Goal: Check status: Check status

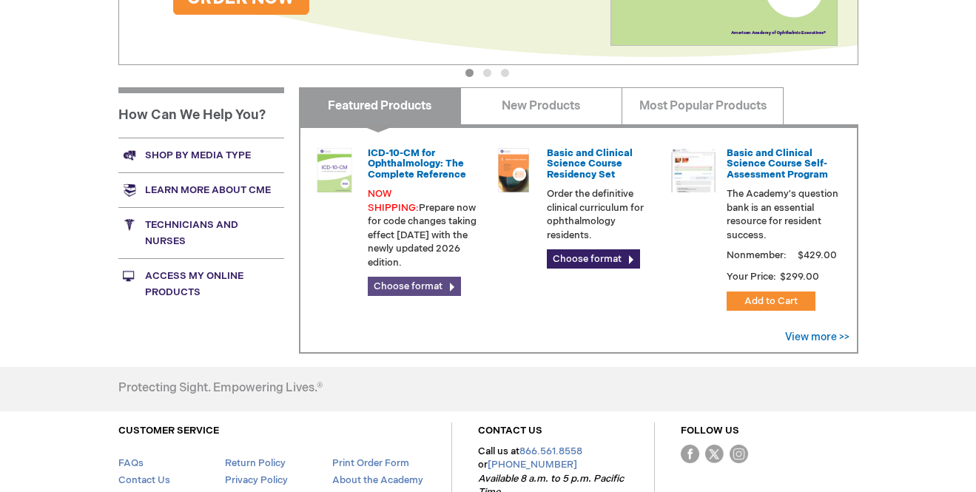
scroll to position [515, 0]
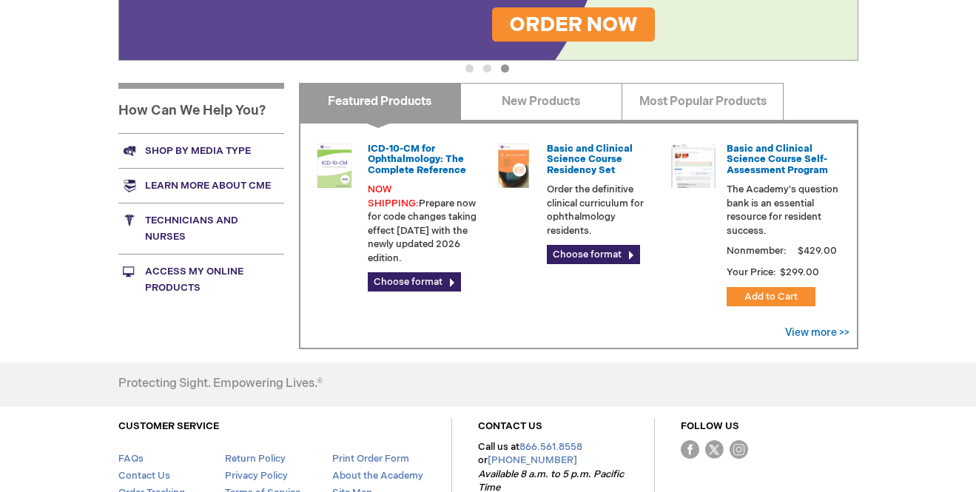
click at [524, 323] on div "ICD-10-CM for Ophthalmology: The Complete Reference NOW SHIPPING: Prepare now f…" at bounding box center [579, 234] width 560 height 229
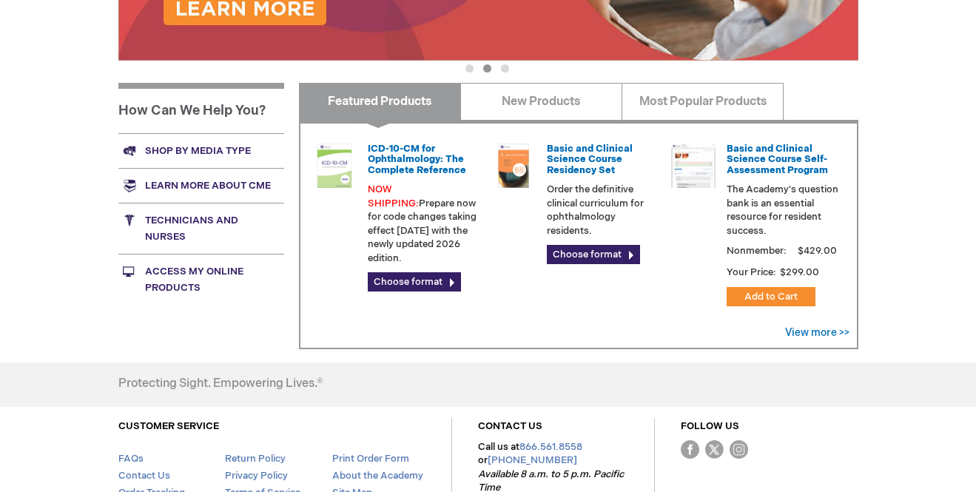
click at [495, 309] on div "ICD-10-CM for Ophthalmology: The Complete Reference NOW SHIPPING: Prepare now f…" at bounding box center [579, 234] width 560 height 229
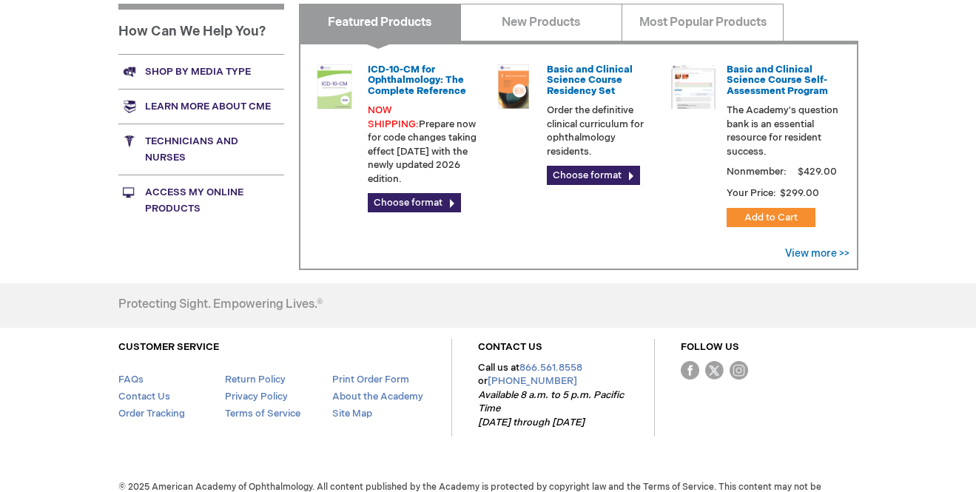
scroll to position [620, 0]
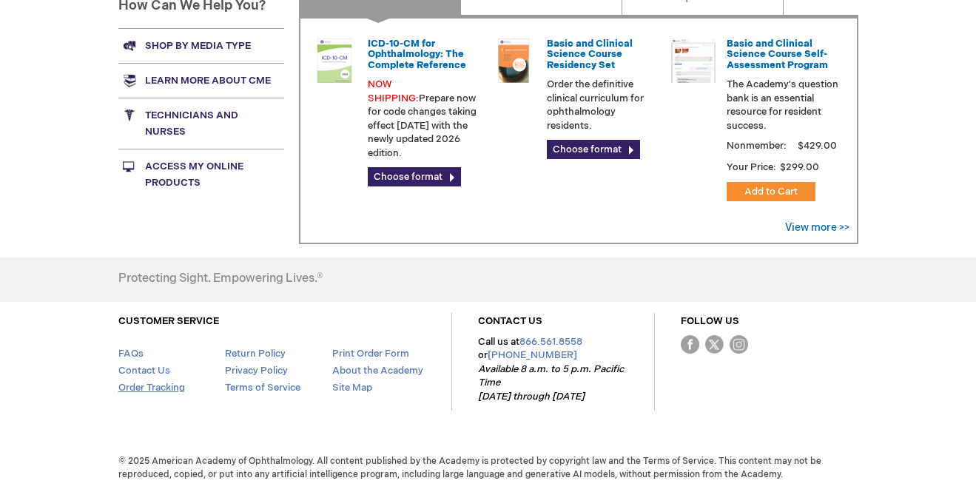
click at [155, 387] on link "Order Tracking" at bounding box center [151, 388] width 67 height 12
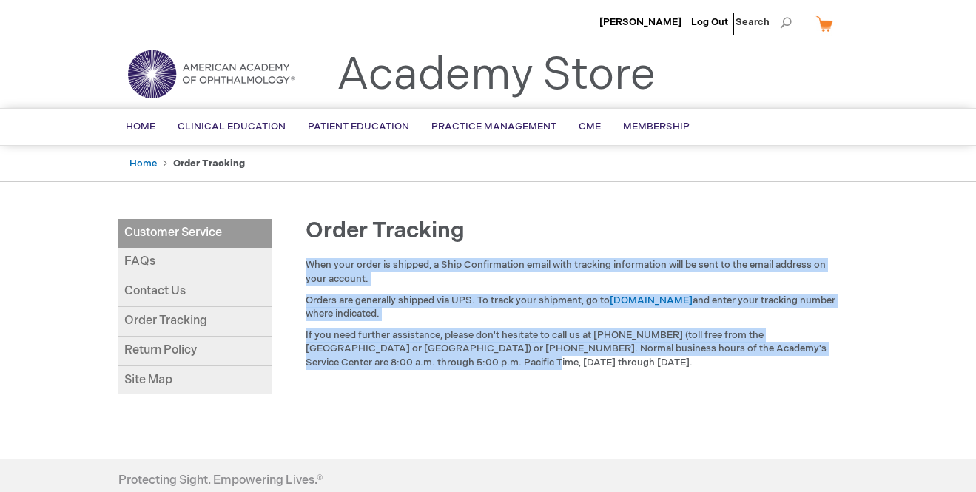
drag, startPoint x: 295, startPoint y: 385, endPoint x: 297, endPoint y: 370, distance: 15.0
click at [297, 370] on div "Order Tracking When your order is shipped, a Ship Confirmation email with track…" at bounding box center [565, 330] width 586 height 222
click at [313, 387] on div "Order Tracking When your order is shipped, a Ship Confirmation email with track…" at bounding box center [565, 330] width 586 height 222
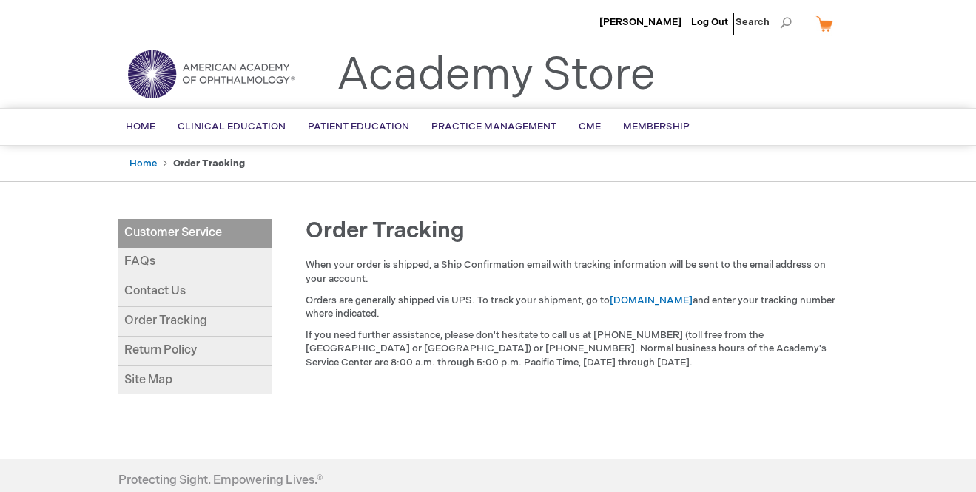
click at [218, 349] on link "Return Policy" at bounding box center [195, 352] width 154 height 30
click at [196, 349] on link "Return Policy" at bounding box center [195, 352] width 154 height 30
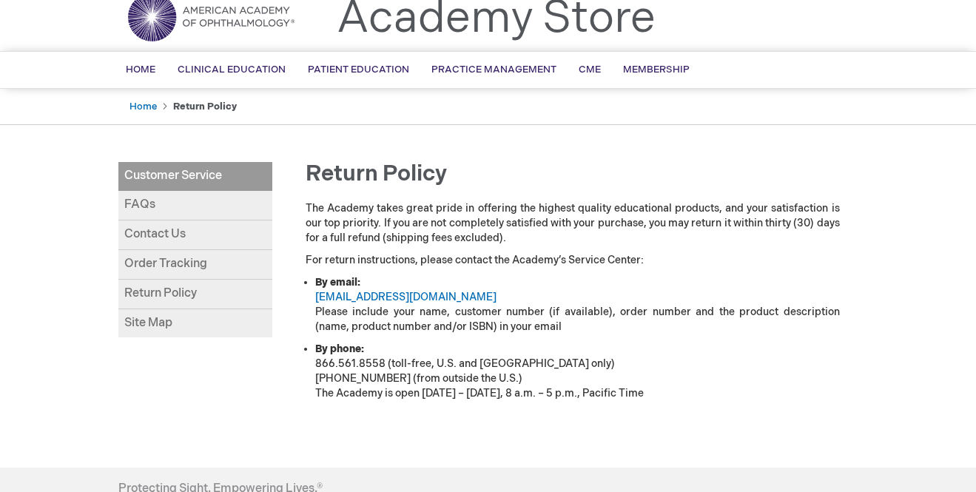
scroll to position [64, 0]
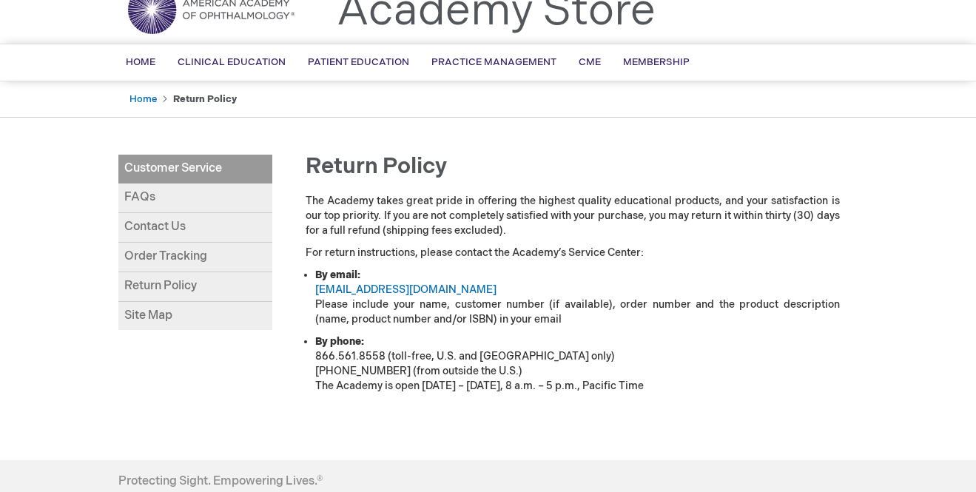
click at [154, 324] on link "Site Map" at bounding box center [195, 316] width 154 height 29
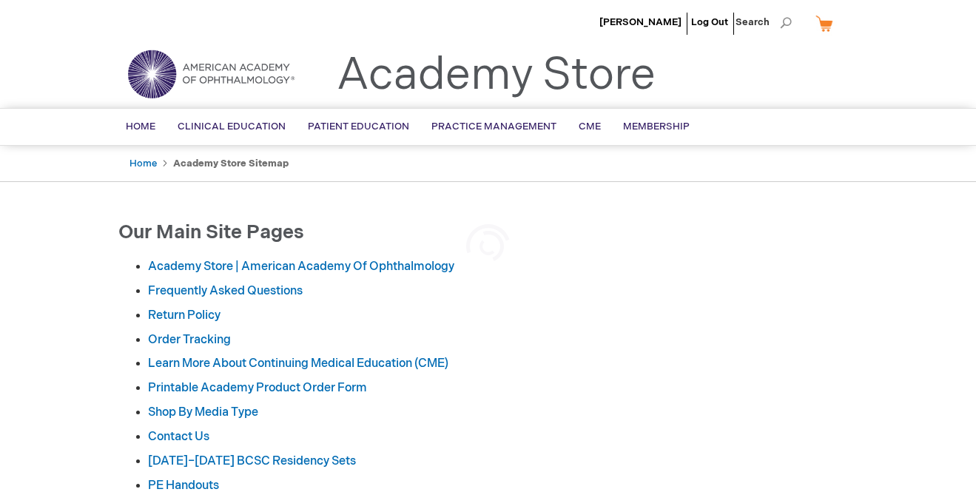
click at [154, 324] on li "Return Policy" at bounding box center [503, 316] width 711 height 17
drag, startPoint x: 0, startPoint y: 0, endPoint x: 155, endPoint y: 324, distance: 358.6
click at [155, 324] on li "Return Policy" at bounding box center [503, 316] width 711 height 17
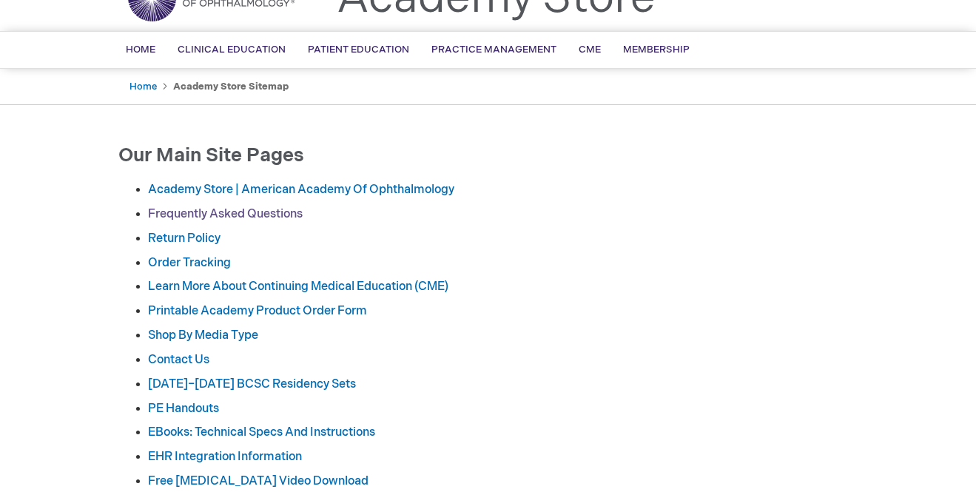
scroll to position [82, 0]
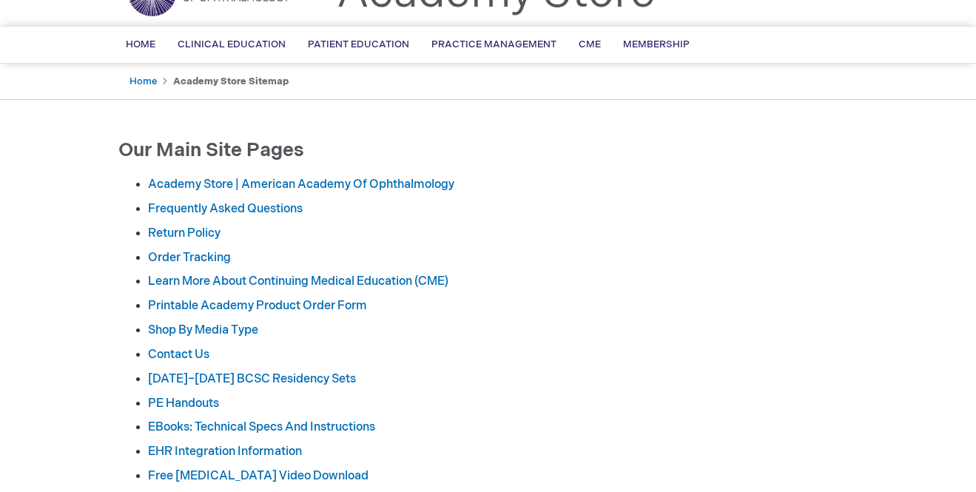
click at [153, 295] on ul "Academy Store | American Academy of Ophthalmology Frequently Asked Questions Re…" at bounding box center [488, 489] width 740 height 625
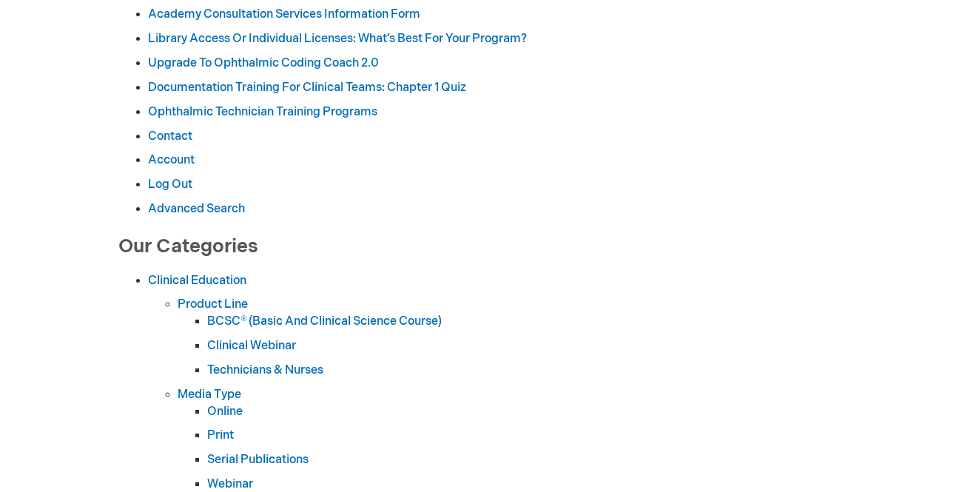
scroll to position [0, 0]
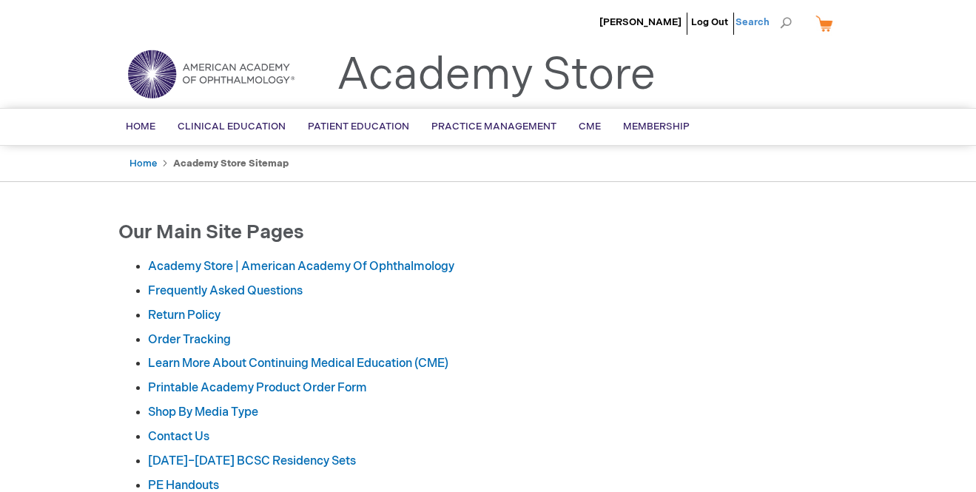
click at [703, 55] on div "Toggle Nav Academy Store" at bounding box center [488, 80] width 763 height 56
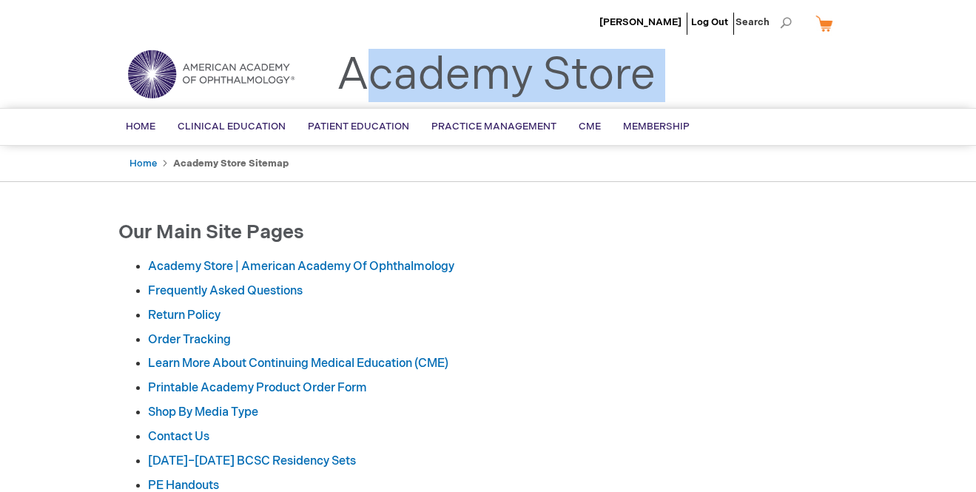
click at [703, 61] on div "Toggle Nav Academy Store" at bounding box center [488, 80] width 763 height 56
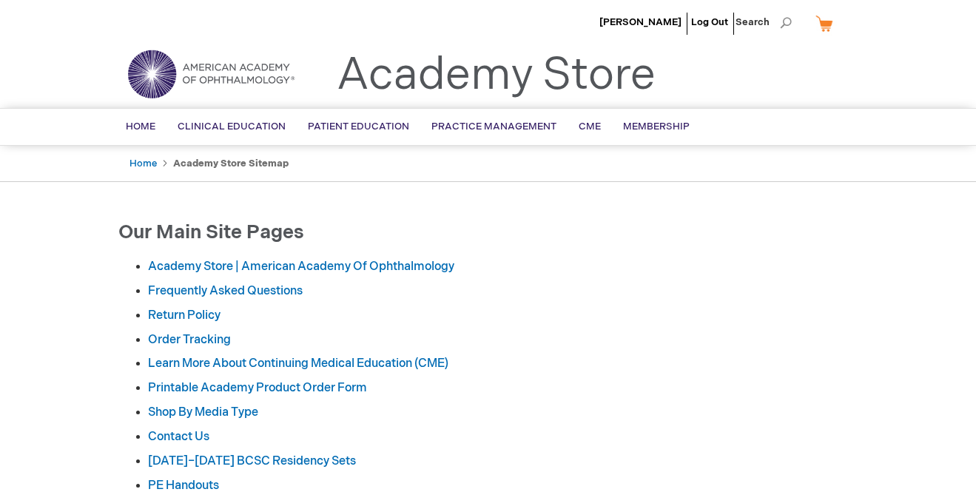
click at [828, 25] on link "My Cart" at bounding box center [831, 23] width 36 height 26
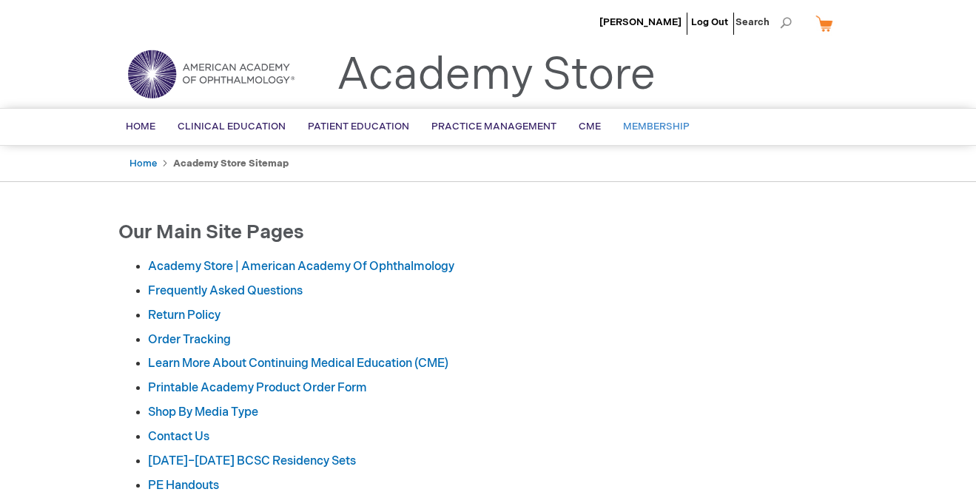
click at [649, 127] on span "Membership" at bounding box center [656, 127] width 67 height 12
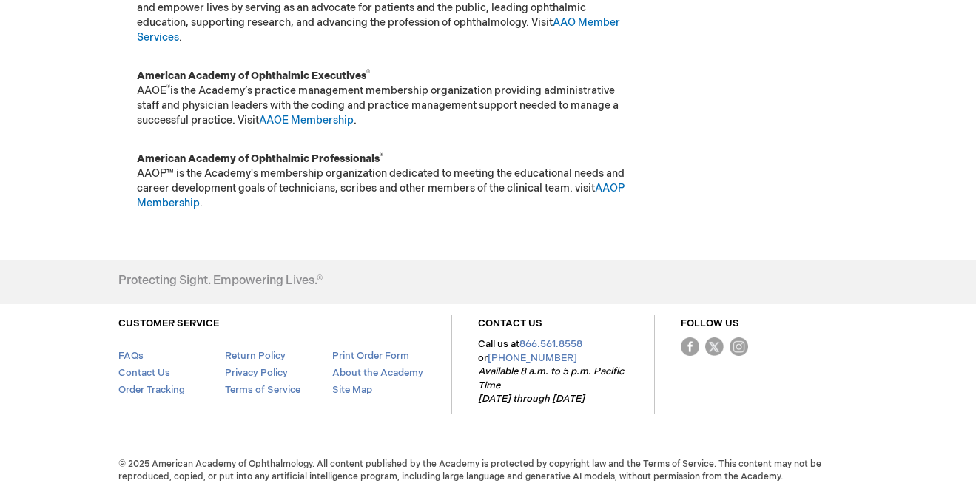
scroll to position [306, 0]
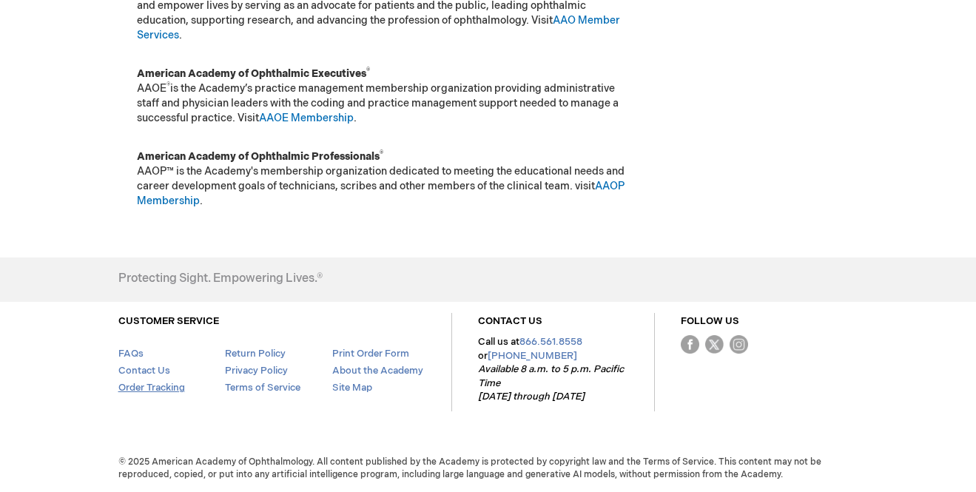
click at [160, 385] on link "Order Tracking" at bounding box center [151, 388] width 67 height 12
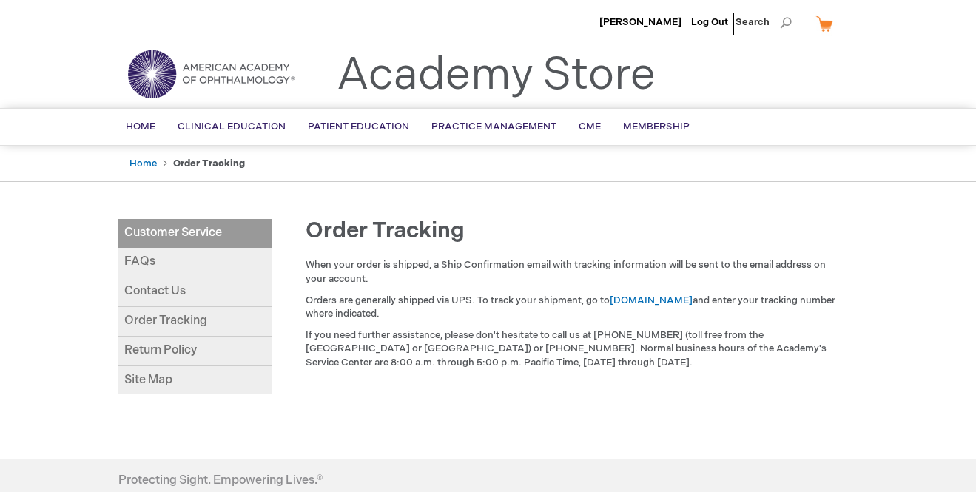
click at [312, 327] on div "When your order is shipped, a Ship Confirmation email with tracking information…" at bounding box center [573, 317] width 572 height 118
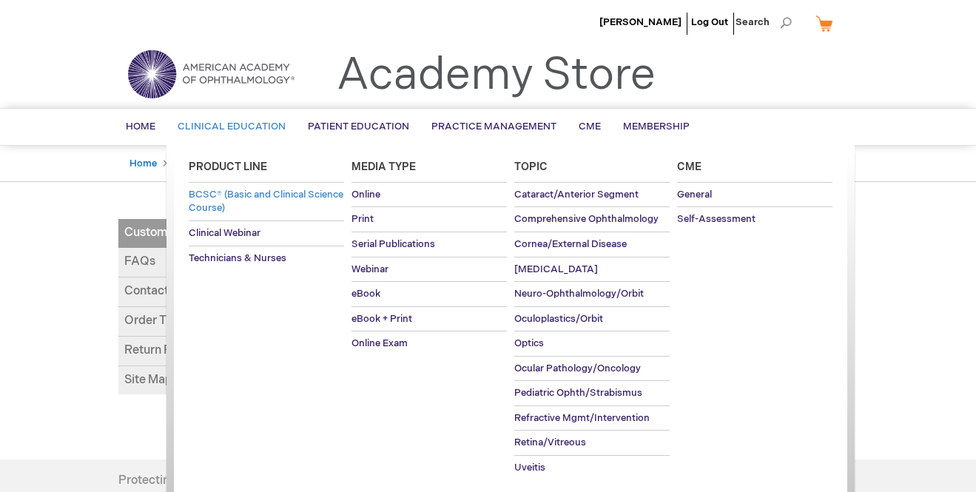
click at [216, 205] on span "BCSC® (Basic and Clinical Science Course)" at bounding box center [266, 202] width 155 height 26
